Goal: Transaction & Acquisition: Obtain resource

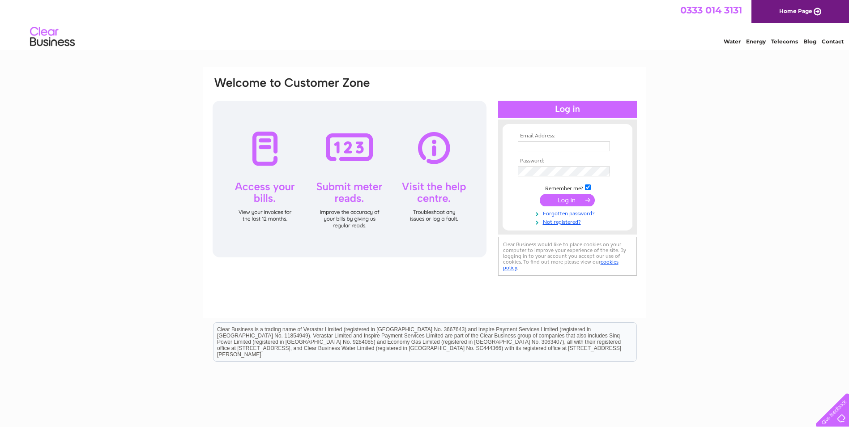
type input "Santamaria@accurise.net"
click at [551, 204] on input "submit" at bounding box center [567, 200] width 55 height 13
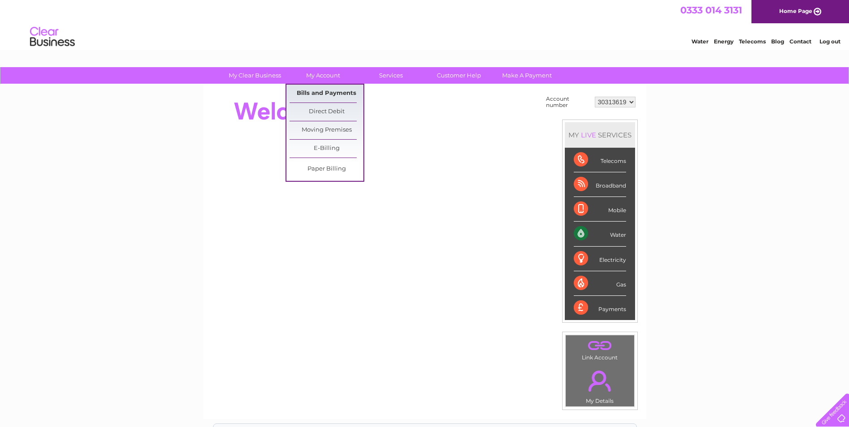
click at [323, 92] on link "Bills and Payments" at bounding box center [326, 94] width 74 height 18
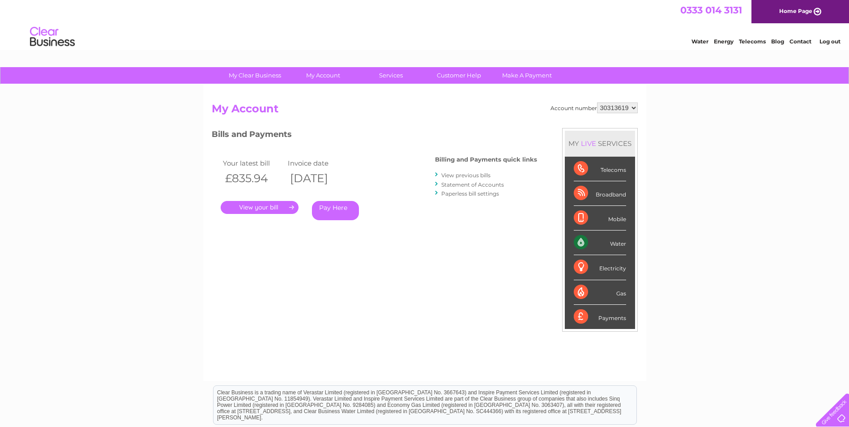
click at [252, 207] on link "." at bounding box center [260, 207] width 78 height 13
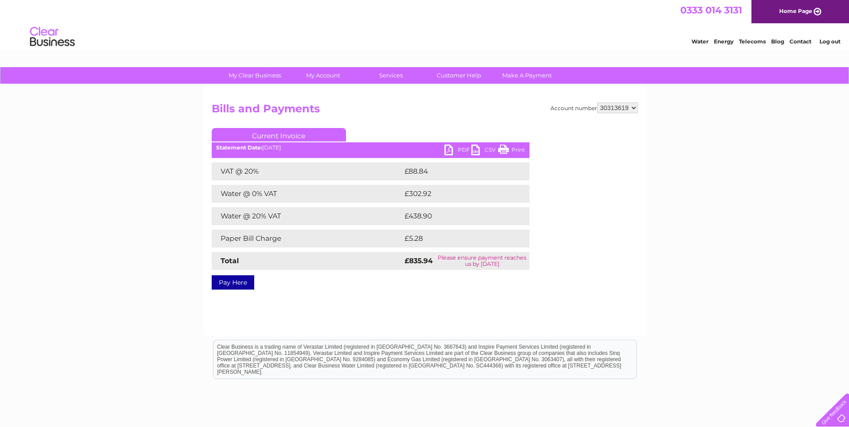
click at [456, 148] on link "PDF" at bounding box center [457, 151] width 27 height 13
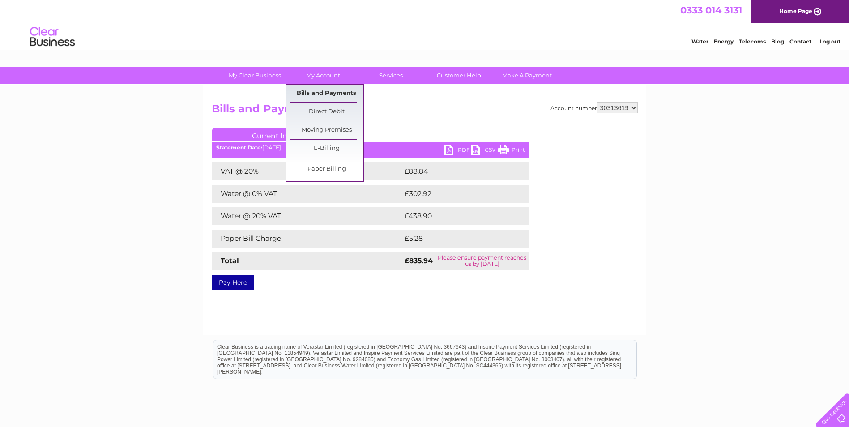
click at [319, 92] on link "Bills and Payments" at bounding box center [326, 94] width 74 height 18
click at [306, 92] on link "Bills and Payments" at bounding box center [326, 94] width 74 height 18
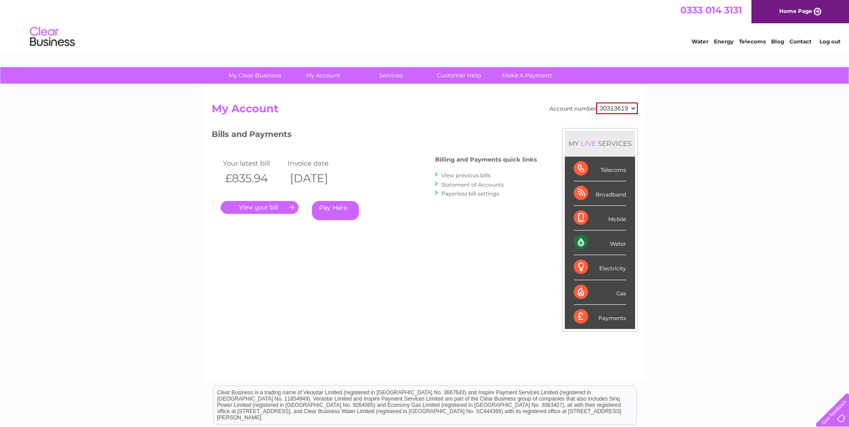
click at [458, 174] on link "View previous bills" at bounding box center [465, 175] width 49 height 7
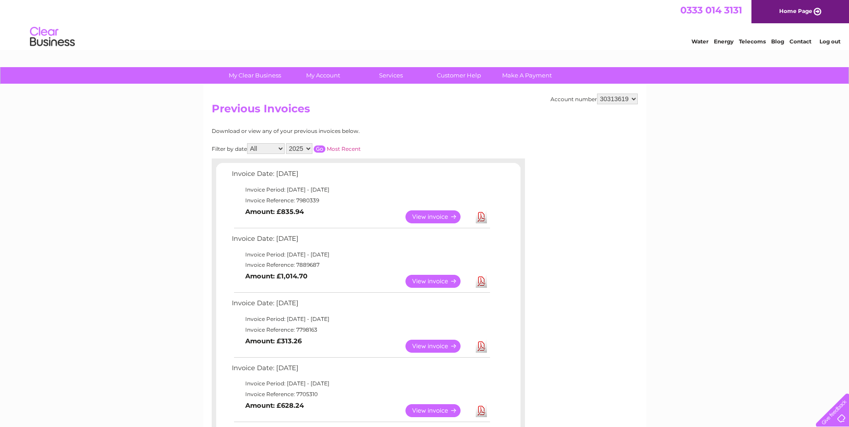
click at [432, 279] on link "View" at bounding box center [438, 281] width 66 height 13
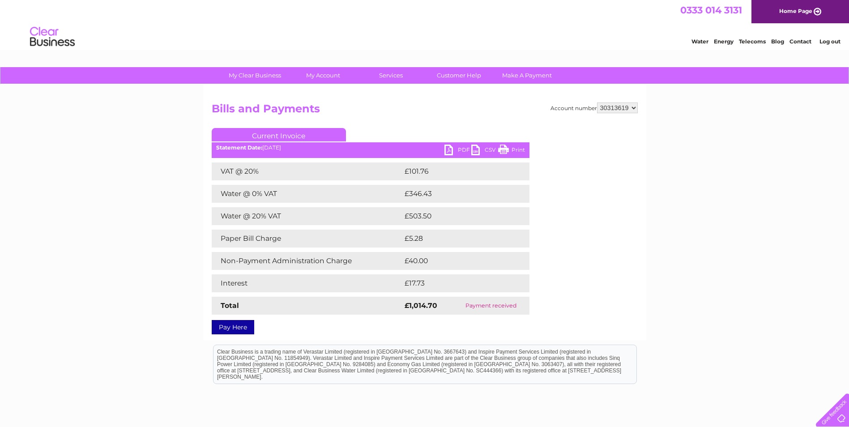
click at [452, 149] on link "PDF" at bounding box center [457, 151] width 27 height 13
click at [681, 123] on div "My Clear Business Login Details My Details My Preferences Link Account My Accou…" at bounding box center [424, 280] width 849 height 426
click at [824, 40] on link "Log out" at bounding box center [829, 41] width 21 height 7
